Goal: Task Accomplishment & Management: Manage account settings

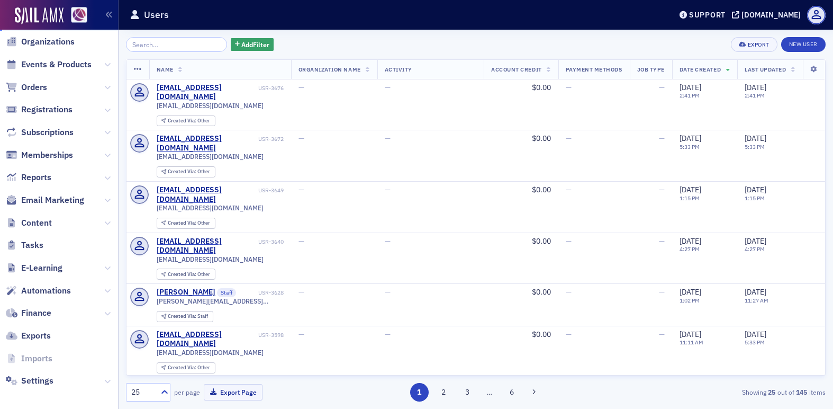
scroll to position [89, 0]
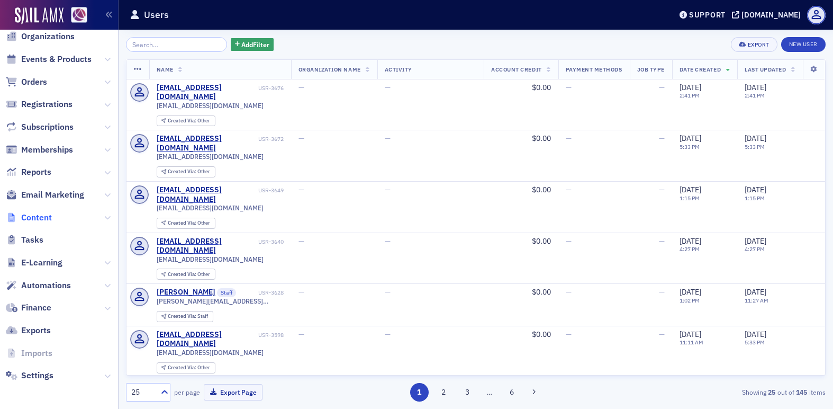
click at [46, 218] on span "Content" at bounding box center [36, 218] width 31 height 12
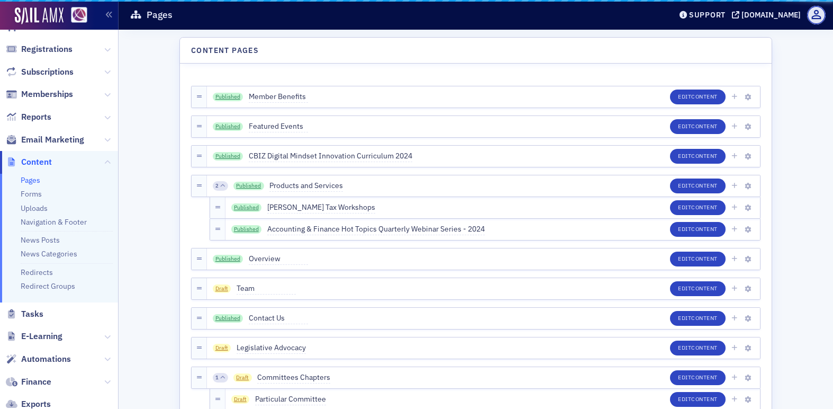
scroll to position [34, 0]
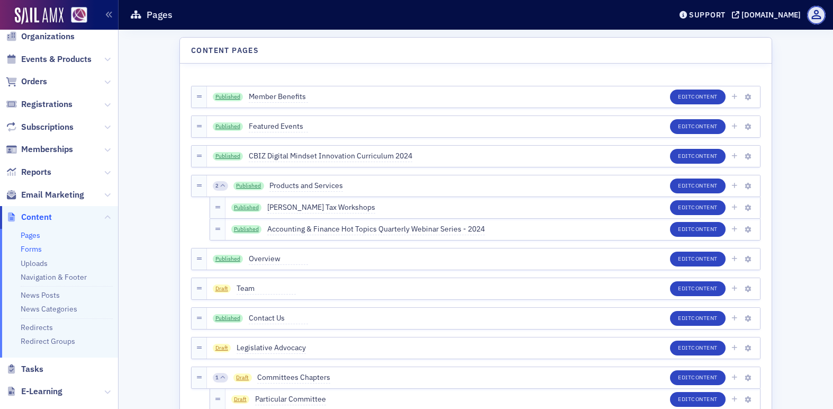
click at [32, 251] on link "Forms" at bounding box center [31, 249] width 21 height 10
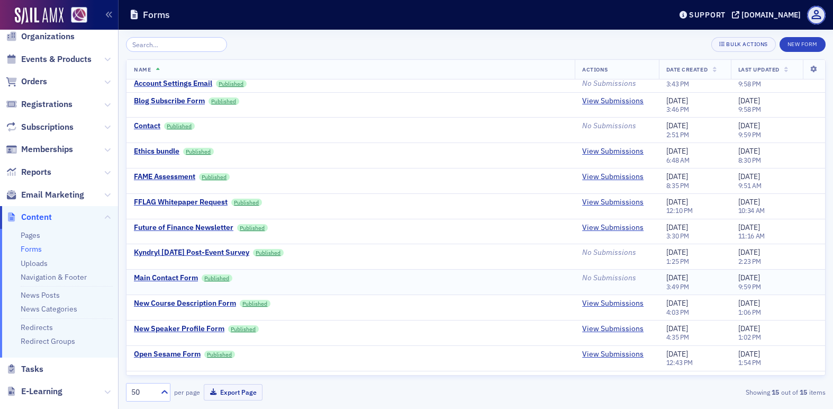
scroll to position [29, 0]
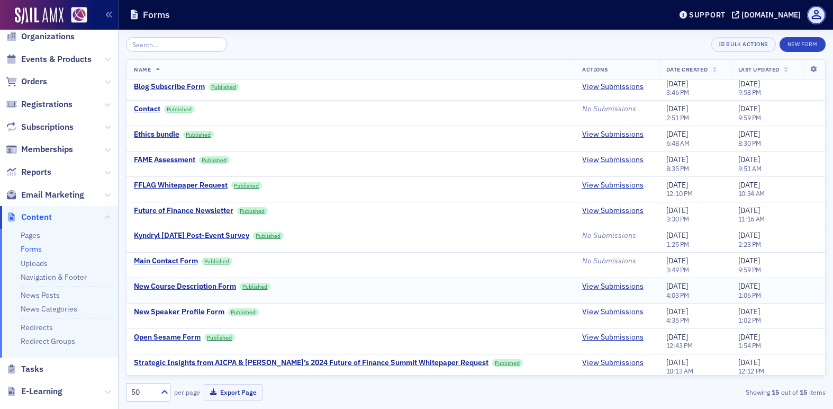
click at [582, 286] on link "View Submissions" at bounding box center [612, 287] width 61 height 10
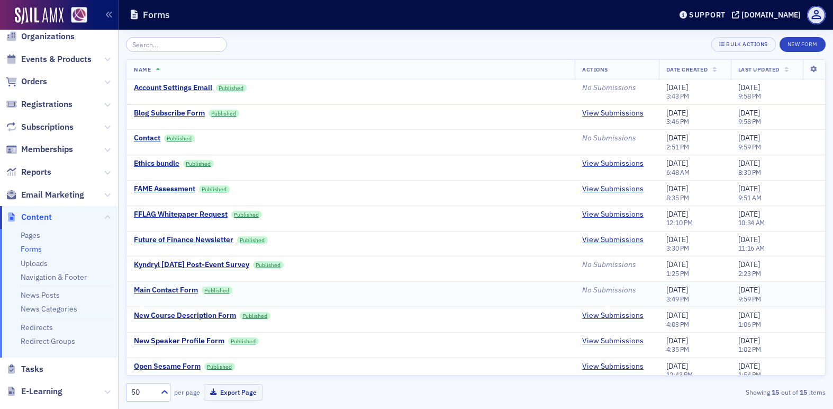
scroll to position [20, 0]
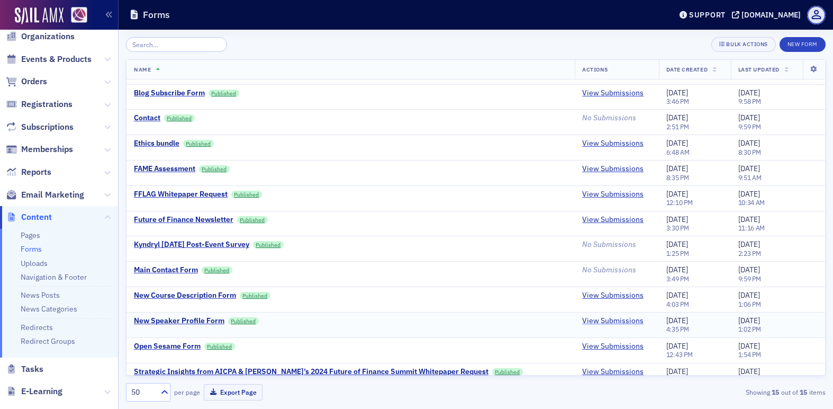
click at [586, 321] on link "View Submissions" at bounding box center [612, 321] width 61 height 10
